Goal: Task Accomplishment & Management: Manage account settings

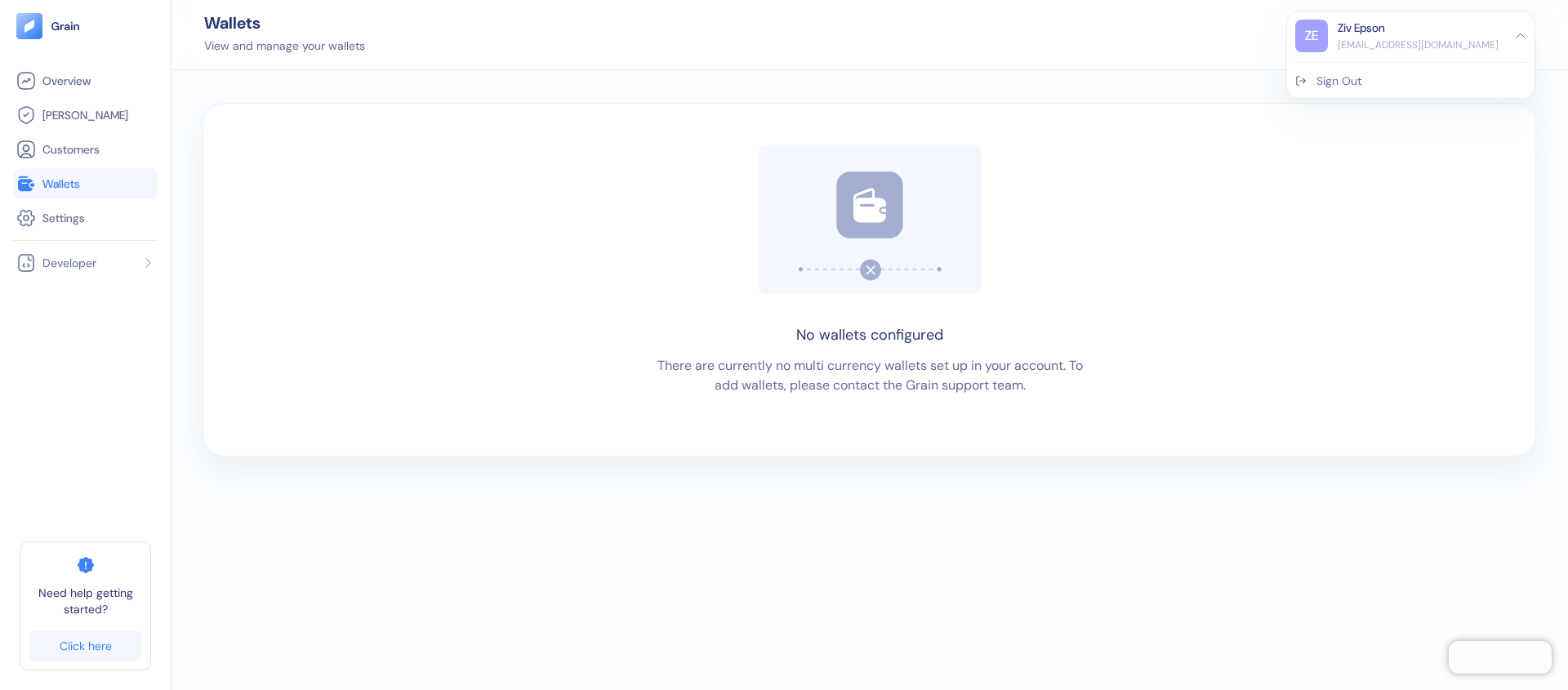
click at [1398, 71] on div "Sign Out" at bounding box center [1411, 77] width 231 height 27
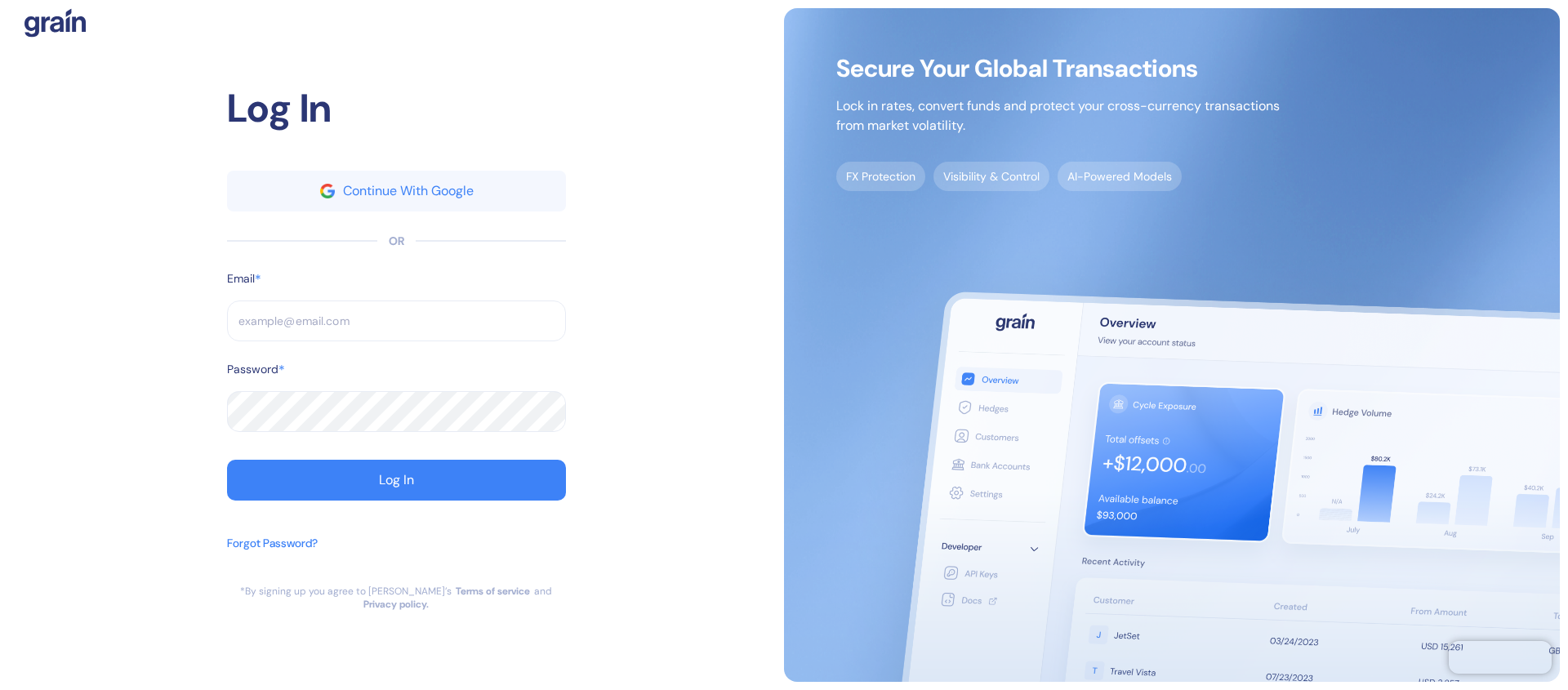
click at [1400, 80] on img at bounding box center [1172, 345] width 776 height 674
click at [295, 328] on input "text" at bounding box center [396, 321] width 339 height 40
click at [294, 328] on input "text" at bounding box center [396, 321] width 339 height 40
paste input "[EMAIL_ADDRESS][DOMAIN_NAME]"
type input "[EMAIL_ADDRESS][DOMAIN_NAME]"
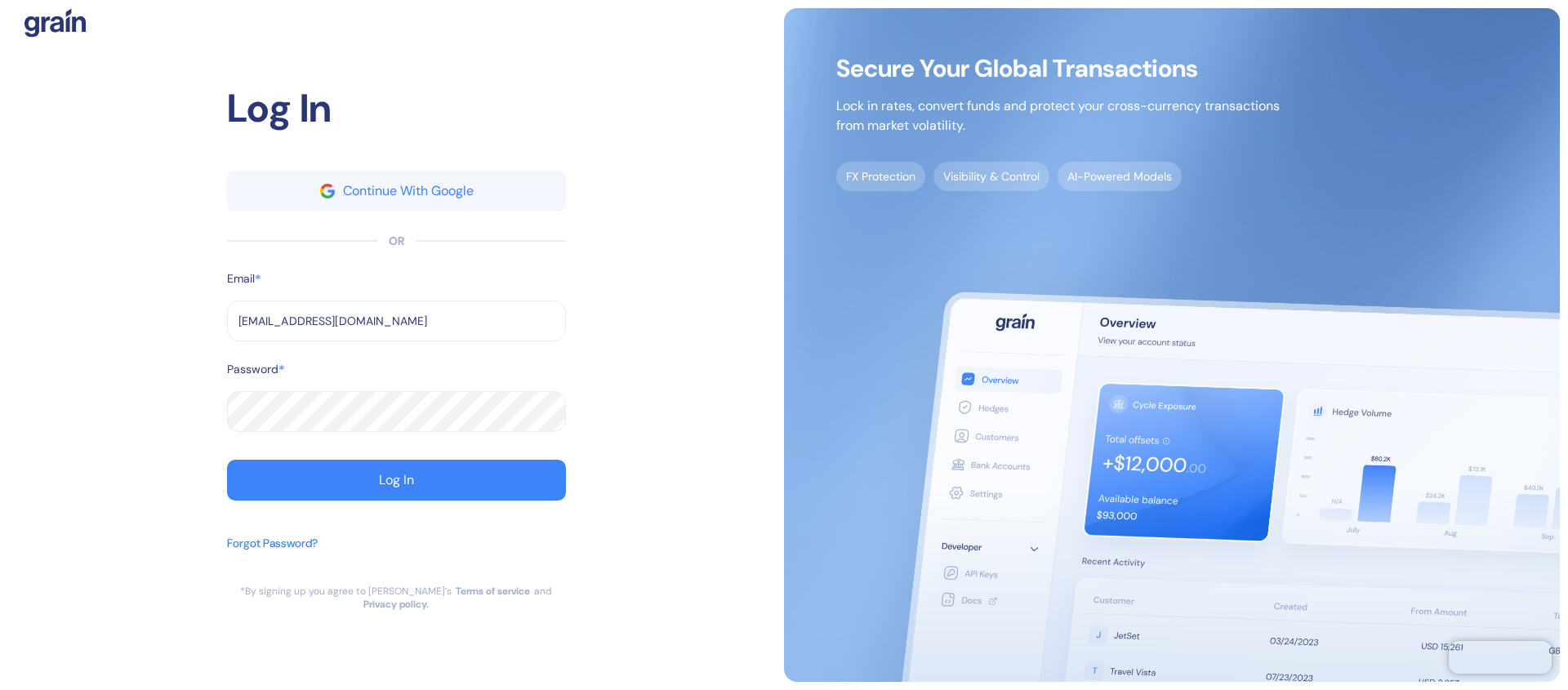
type input "[EMAIL_ADDRESS][DOMAIN_NAME]"
click at [672, 287] on div "Log In Continue With Google OR Email * [EMAIL_ADDRESS][DOMAIN_NAME] ​ Password …" at bounding box center [396, 345] width 776 height 674
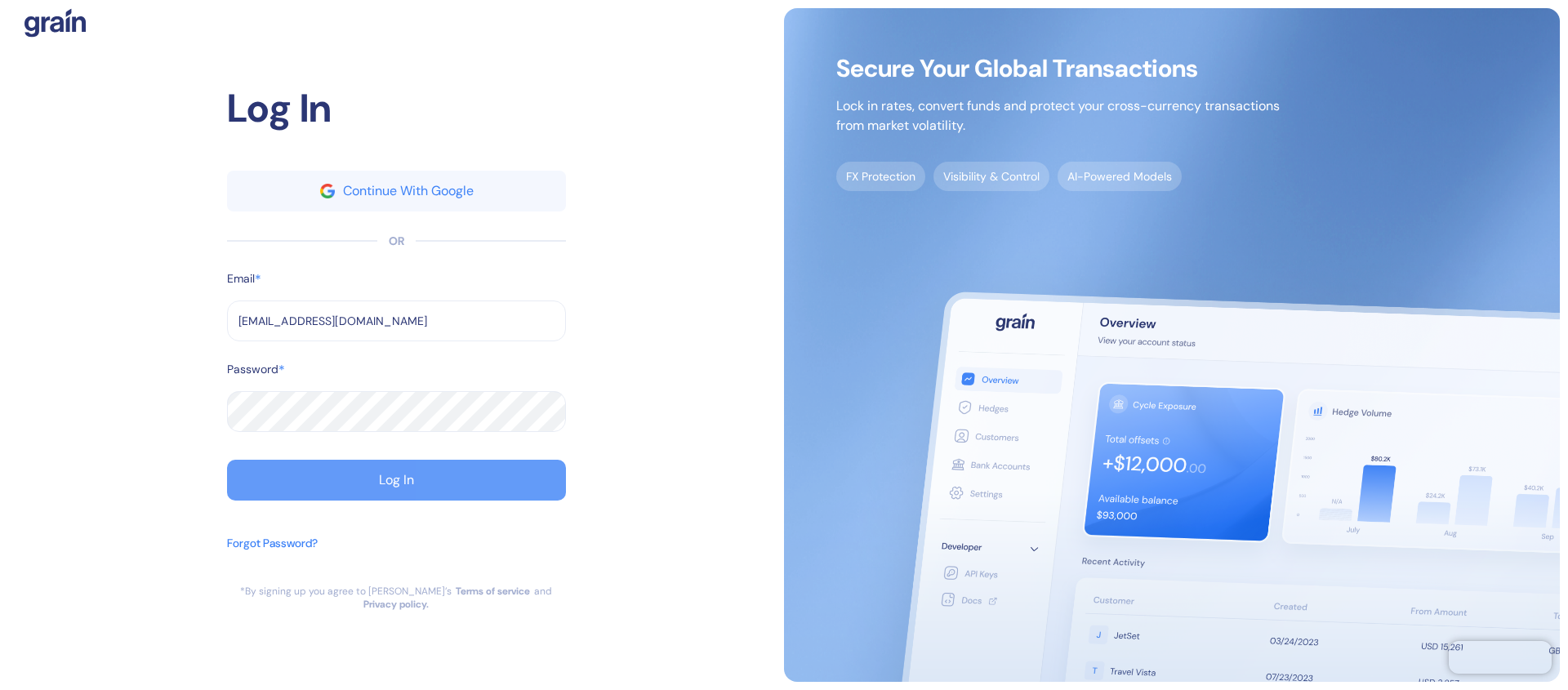
click at [284, 484] on button "Log In" at bounding box center [396, 480] width 339 height 40
